Goal: Navigation & Orientation: Find specific page/section

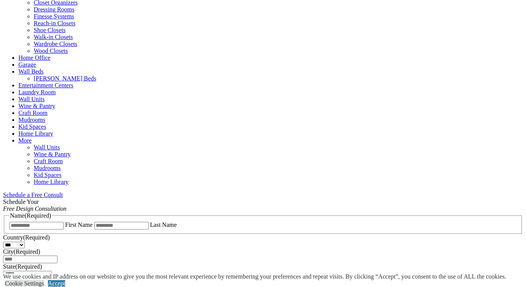
scroll to position [326, 0]
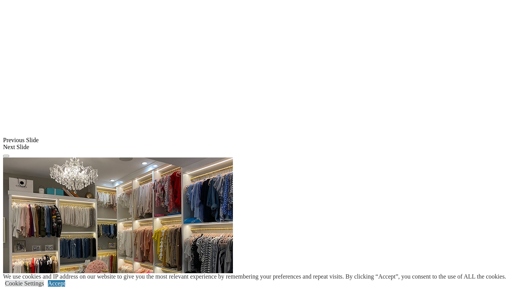
scroll to position [619, 0]
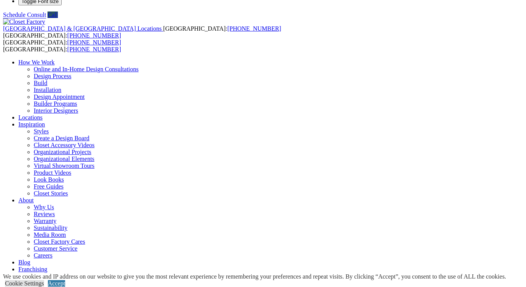
scroll to position [23, 0]
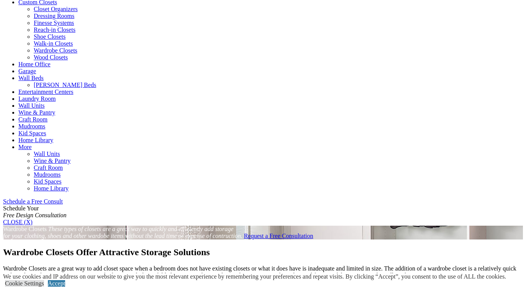
scroll to position [268, 0]
click at [36, 13] on link "Closet Organizers" at bounding box center [56, 9] width 44 height 7
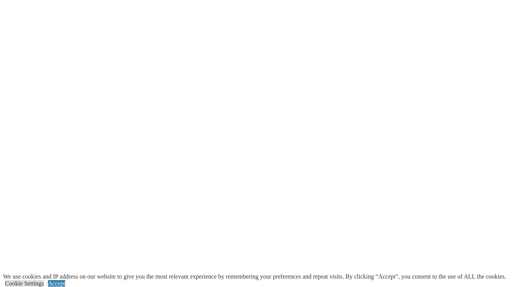
scroll to position [1456, 0]
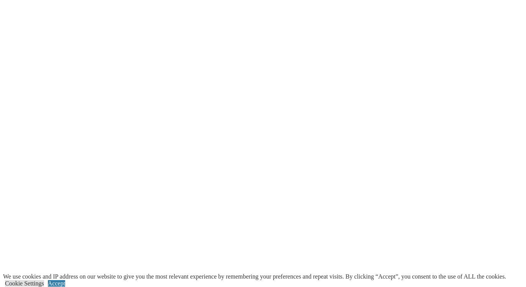
type input "*****"
click input "*" at bounding box center [0, 0] width 0 height 0
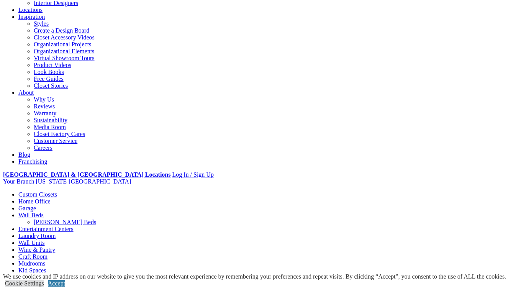
scroll to position [123, 0]
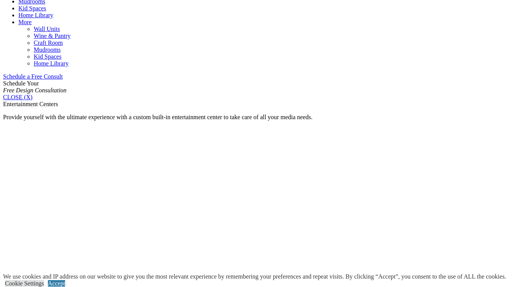
scroll to position [447, 0]
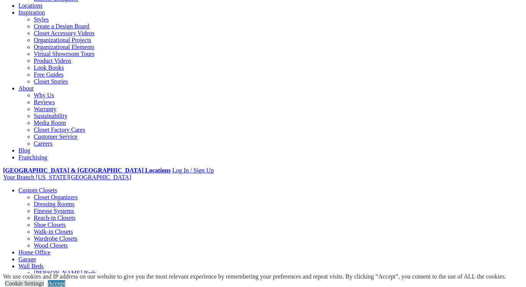
scroll to position [57, 0]
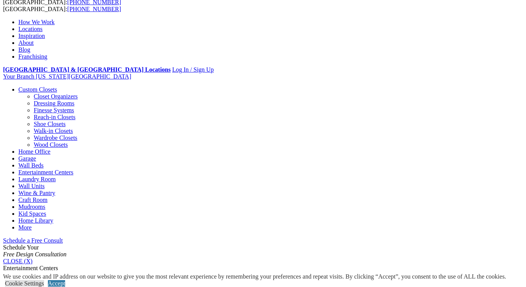
click at [43, 26] on link "Locations" at bounding box center [30, 29] width 24 height 7
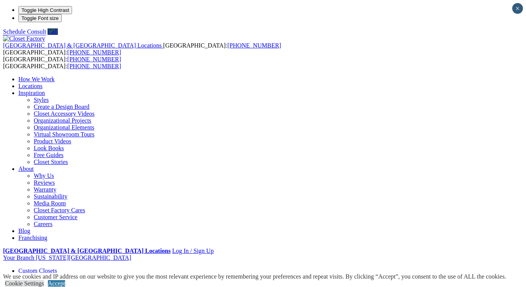
type input "*****"
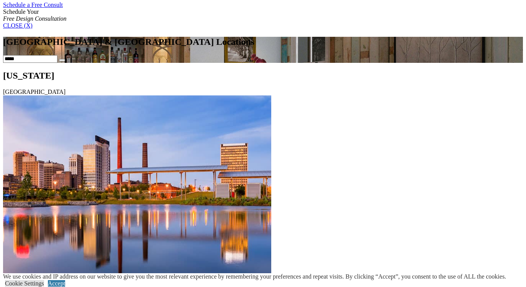
scroll to position [379, 0]
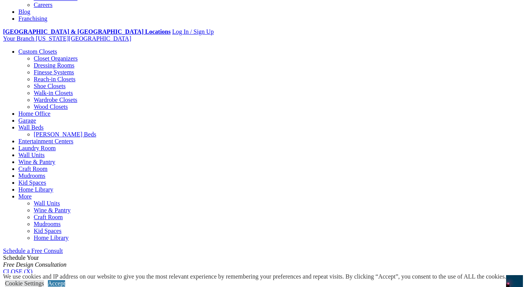
scroll to position [269, 0]
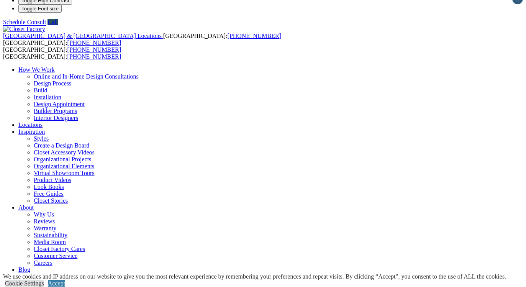
scroll to position [0, 0]
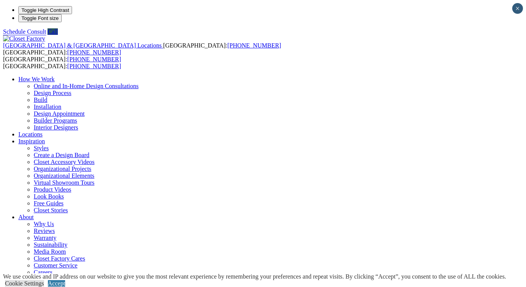
click input "*" at bounding box center [0, 0] width 0 height 0
drag, startPoint x: 493, startPoint y: 17, endPoint x: 466, endPoint y: 14, distance: 26.9
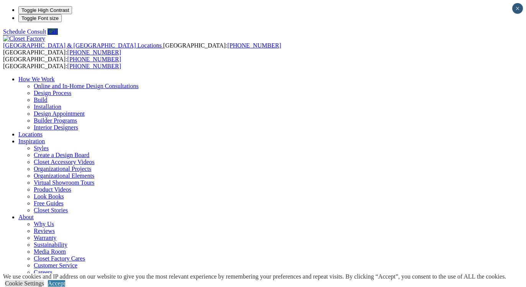
type input "*****"
click input "*" at bounding box center [0, 0] width 0 height 0
click at [139, 83] on link "Online and In-Home Design Consultations" at bounding box center [86, 86] width 105 height 7
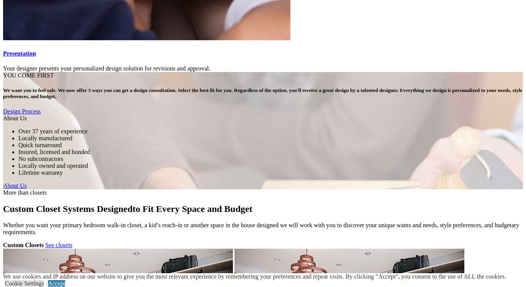
scroll to position [2120, 0]
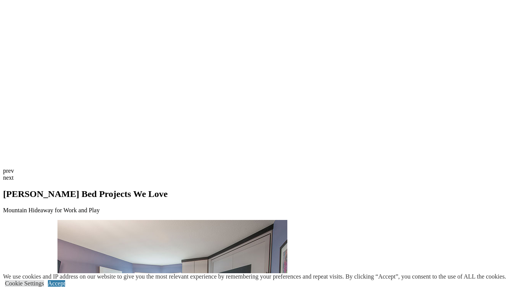
scroll to position [1785, 0]
